Goal: Information Seeking & Learning: Find specific fact

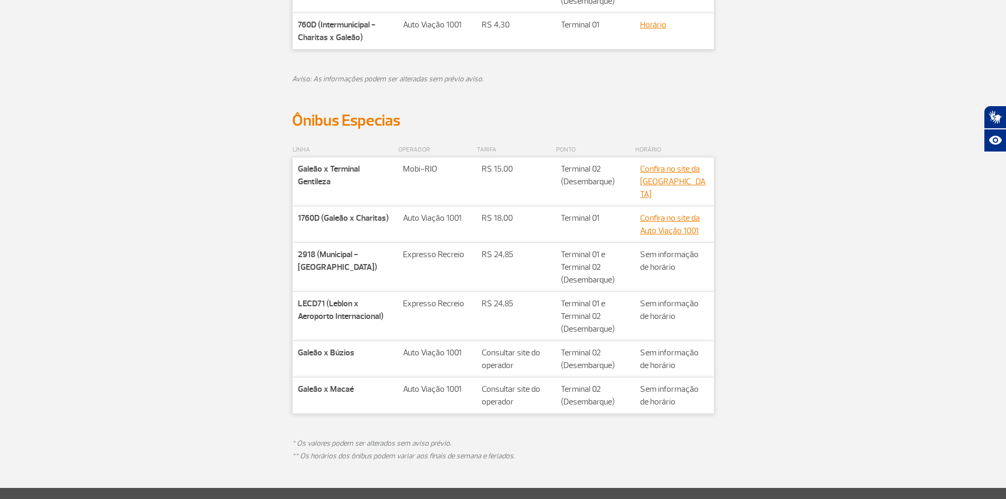
scroll to position [475, 0]
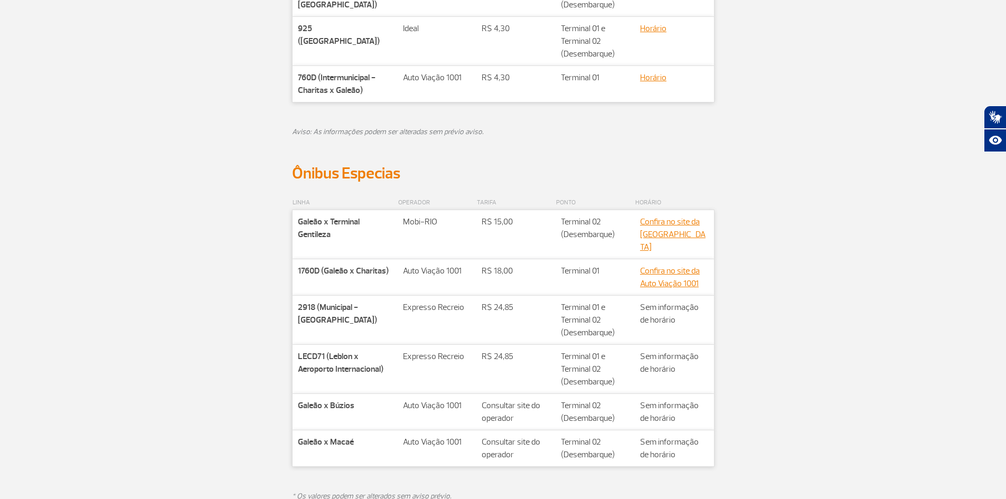
click at [302, 302] on strong "2918 (Municipal - [GEOGRAPHIC_DATA])" at bounding box center [337, 313] width 79 height 23
click at [221, 247] on div "LINHA OPERADOR TARIFA PONTO HORÁRIO Companhia Galeão x Terminal Gentileza Rota …" at bounding box center [503, 362] width 586 height 358
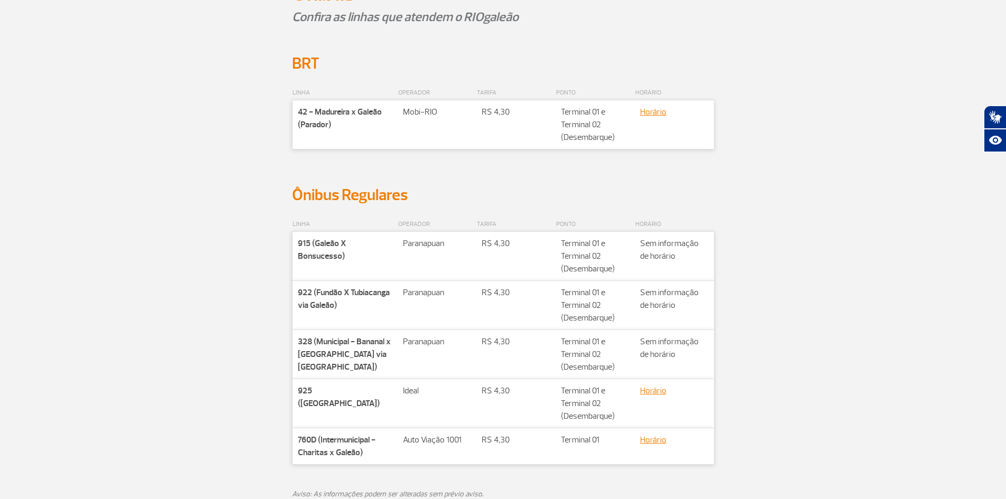
scroll to position [106, 0]
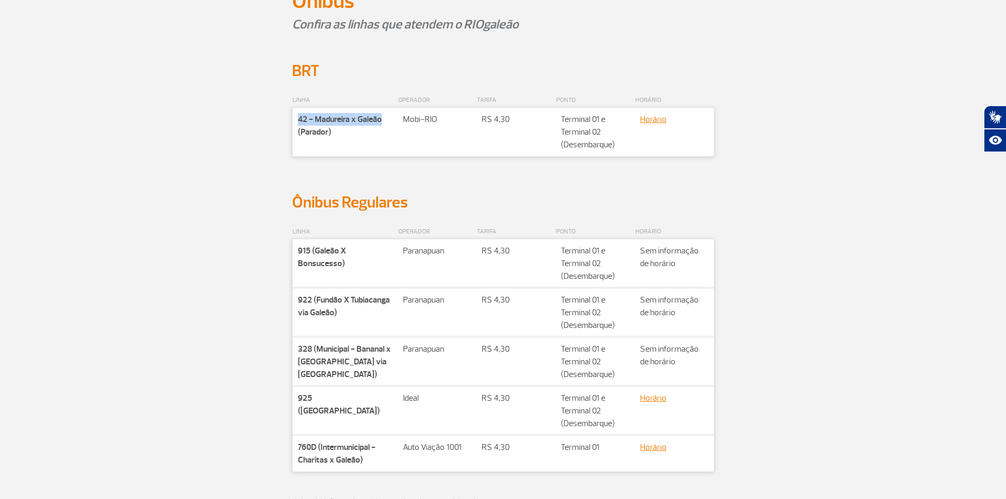
drag, startPoint x: 298, startPoint y: 118, endPoint x: 383, endPoint y: 114, distance: 85.2
click at [383, 114] on p "42 - Madureira x Galeão (Parador)" at bounding box center [345, 125] width 95 height 25
